Goal: Find specific page/section: Find specific page/section

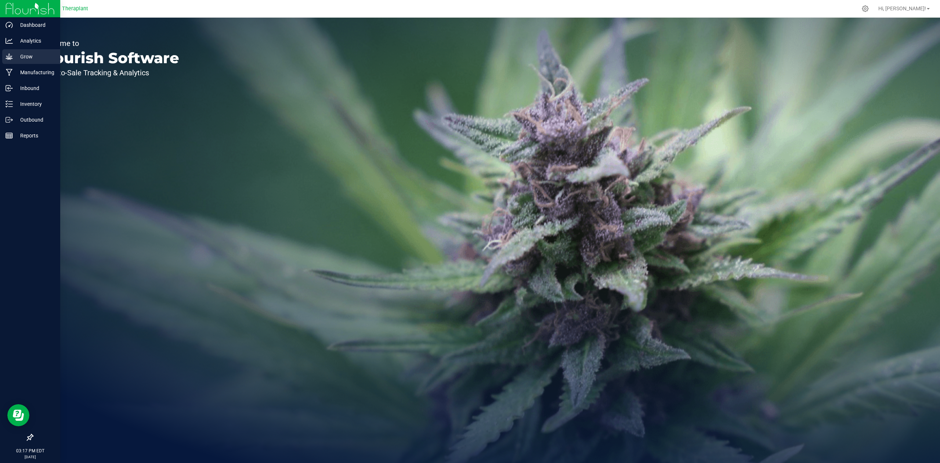
click at [18, 58] on p "Grow" at bounding box center [35, 56] width 44 height 9
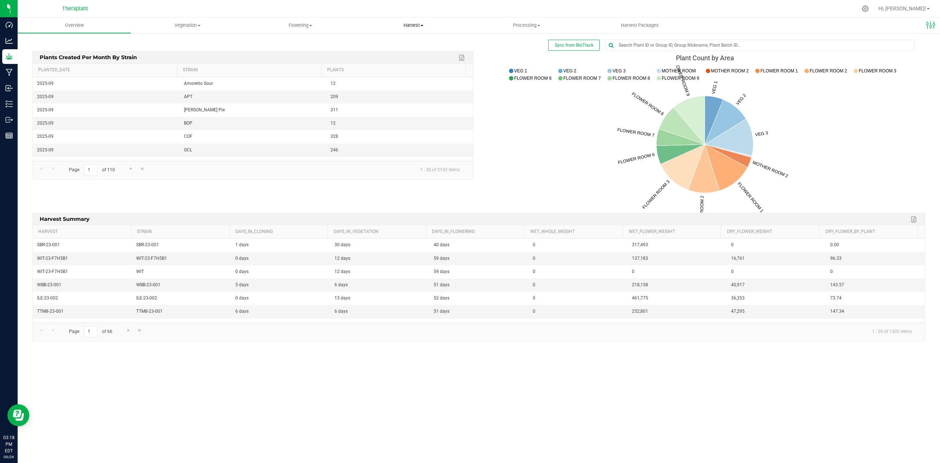
click at [419, 25] on span "Harvest" at bounding box center [413, 25] width 112 height 7
click at [400, 50] on span "Harvested plants" at bounding box center [387, 53] width 60 height 6
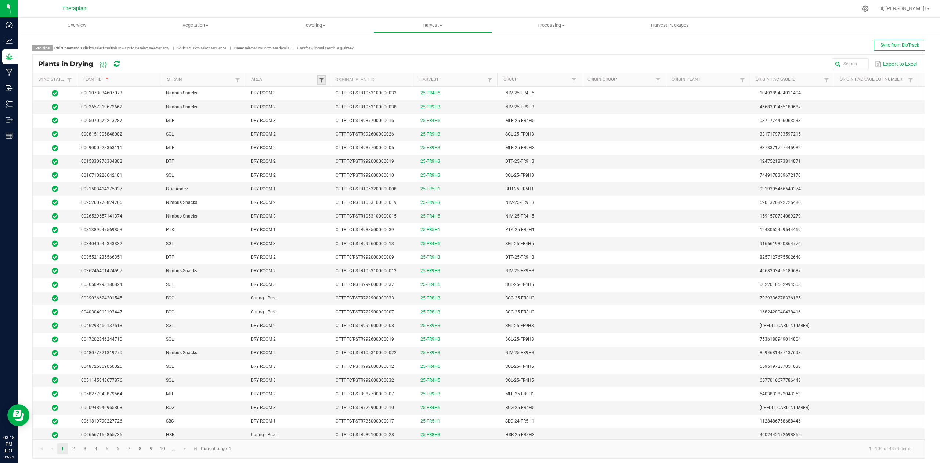
click at [320, 80] on span at bounding box center [322, 80] width 6 height 6
click at [328, 158] on li "Harvest" at bounding box center [355, 159] width 71 height 10
checkbox input "true"
click at [365, 171] on button "Filter" at bounding box center [377, 172] width 37 height 16
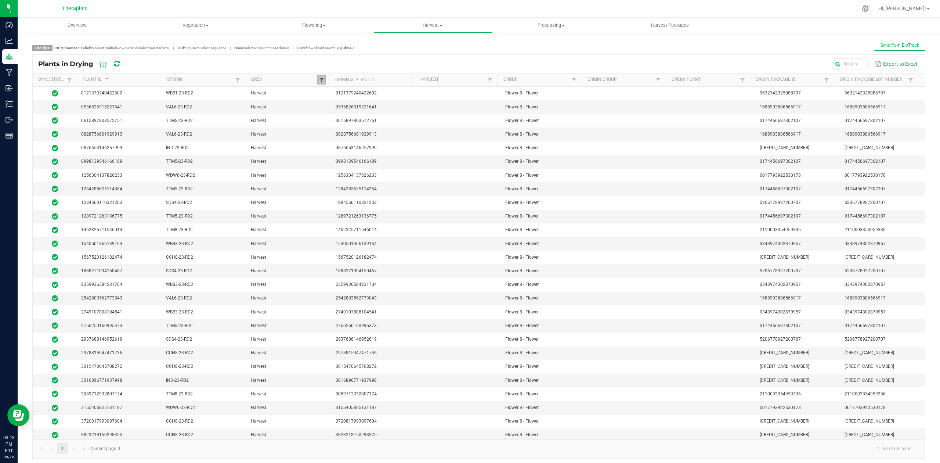
click at [319, 78] on span at bounding box center [322, 80] width 6 height 6
click at [332, 153] on li "Harvest/Dry Rooms" at bounding box center [355, 157] width 71 height 10
checkbox Rooms "true"
click at [330, 146] on li "Harvest" at bounding box center [355, 147] width 71 height 10
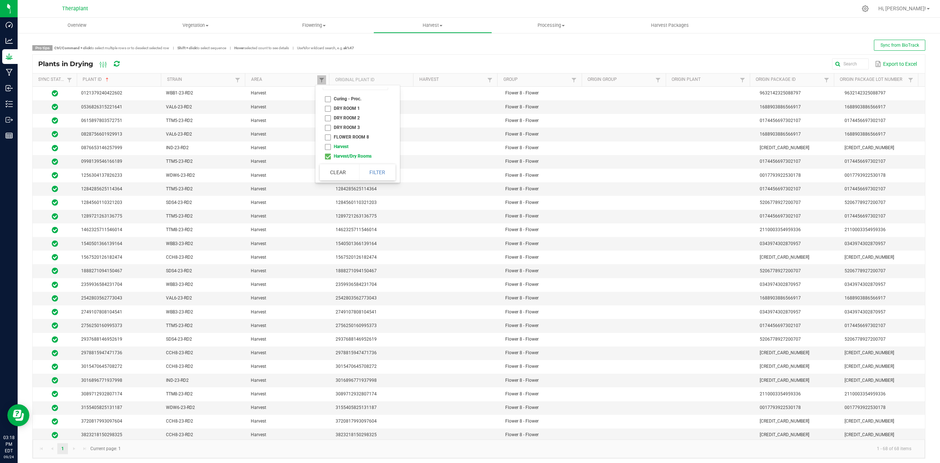
checkbox input "false"
click at [366, 172] on button "Filter" at bounding box center [377, 172] width 37 height 16
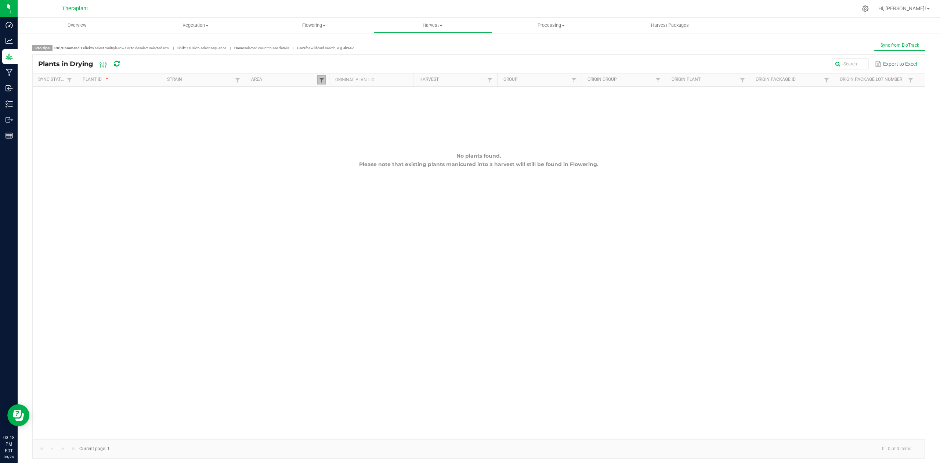
click at [322, 81] on span at bounding box center [322, 80] width 6 height 6
click at [329, 156] on li "Harvest" at bounding box center [355, 159] width 71 height 10
checkbox input "true"
click at [328, 155] on li "Harvest/Dry Rooms" at bounding box center [355, 157] width 71 height 10
checkbox Rooms "false"
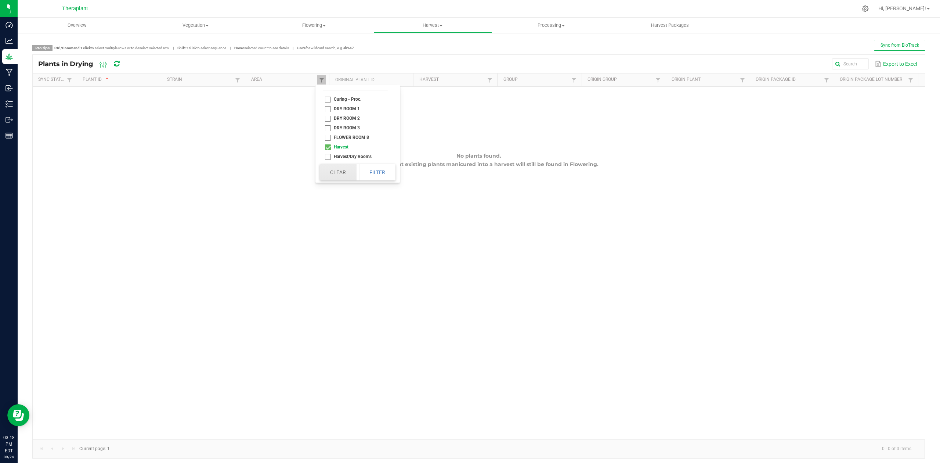
scroll to position [12, 0]
click at [386, 175] on button "Filter" at bounding box center [377, 172] width 37 height 16
